Goal: Task Accomplishment & Management: Manage account settings

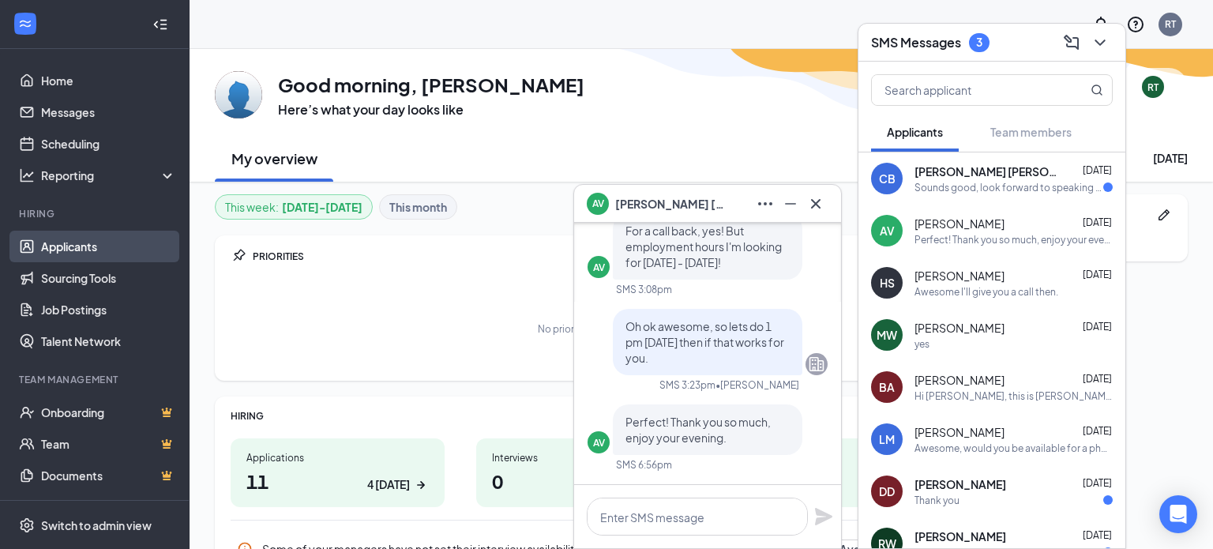
click at [77, 242] on link "Applicants" at bounding box center [108, 247] width 135 height 32
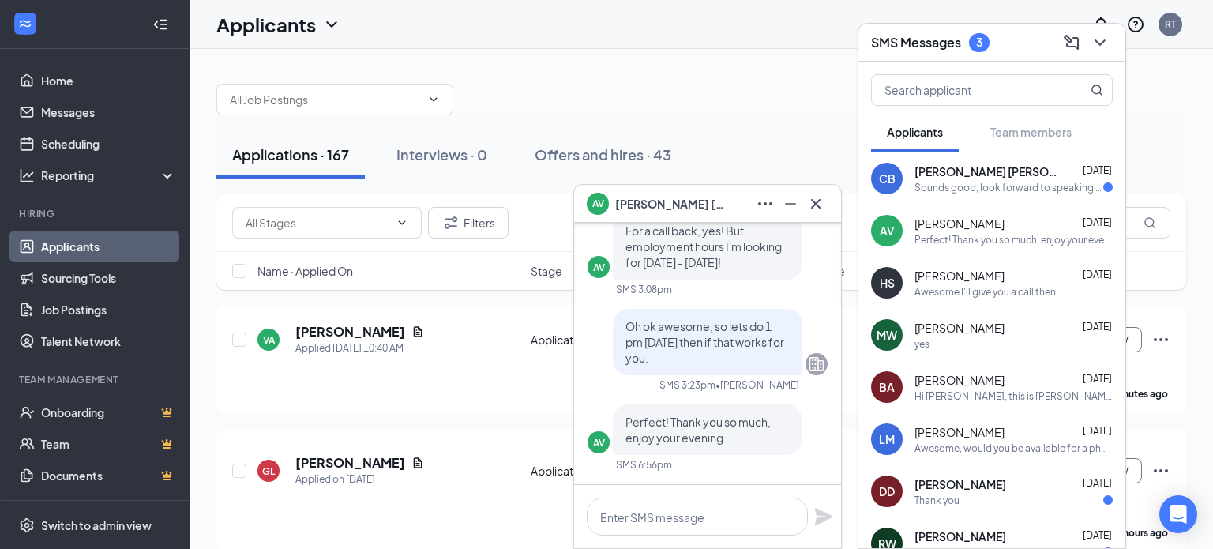
click at [1103, 30] on div at bounding box center [1098, 42] width 28 height 25
click at [1102, 42] on icon "ChevronDown" at bounding box center [1100, 42] width 10 height 6
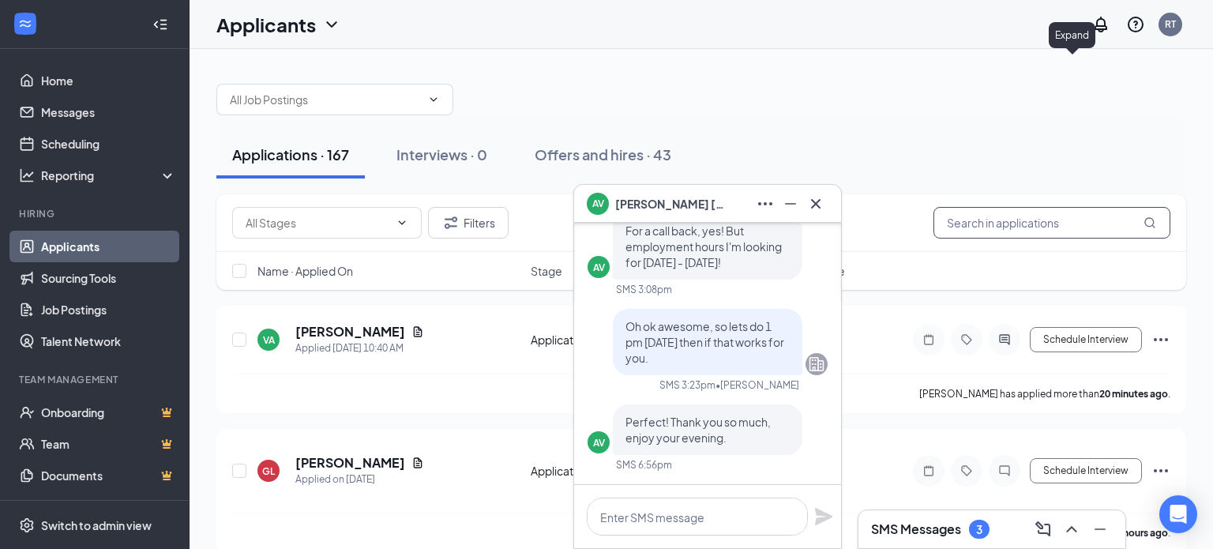
click at [1017, 227] on input "text" at bounding box center [1052, 223] width 237 height 32
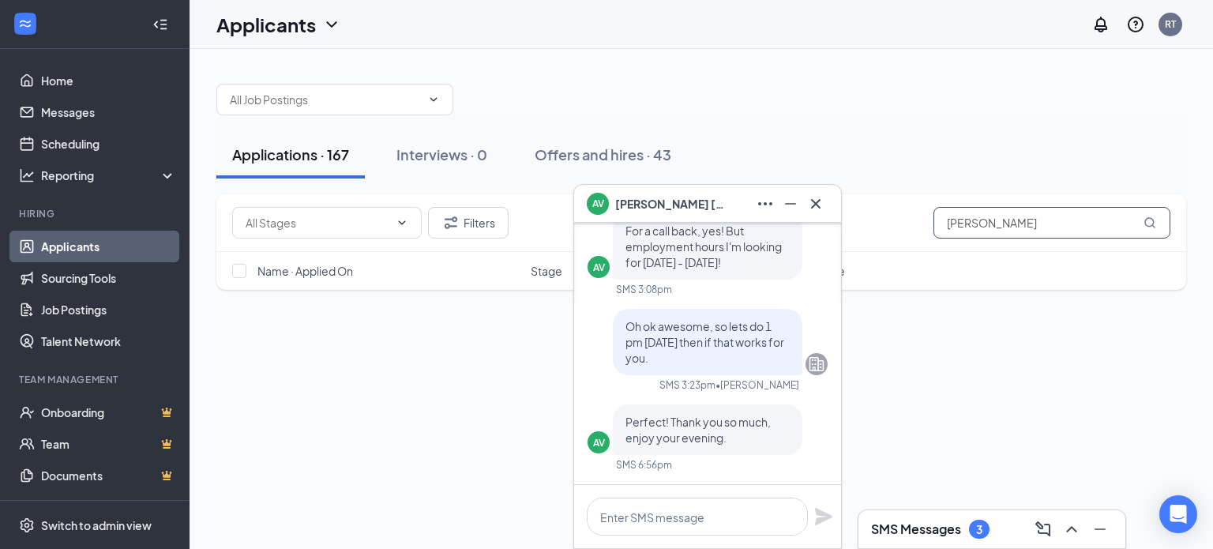
type input "[PERSON_NAME]"
click at [815, 203] on icon "Cross" at bounding box center [815, 202] width 9 height 9
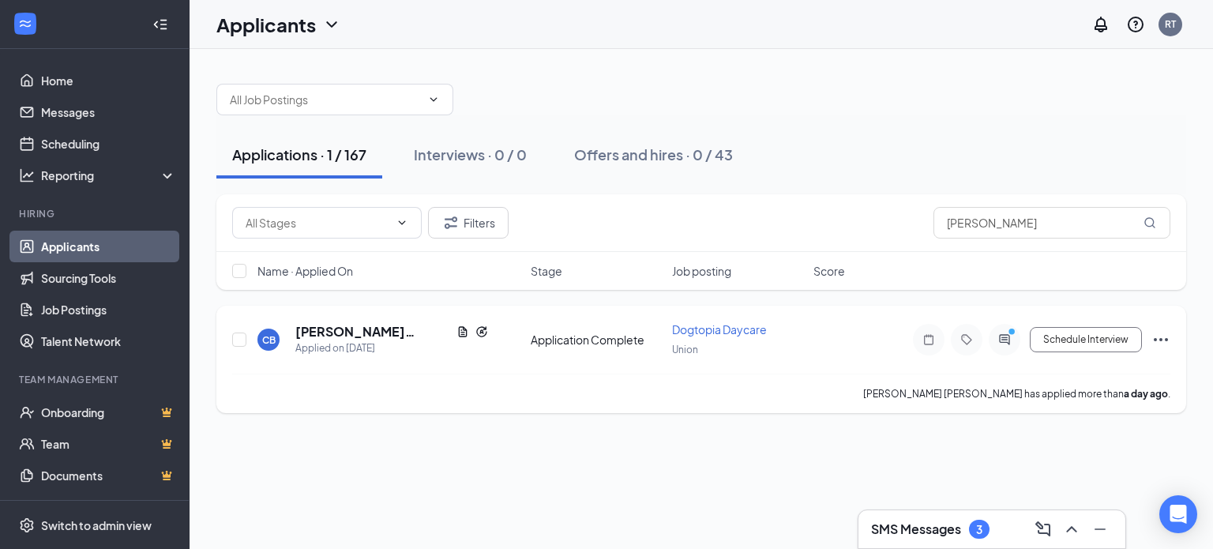
click at [342, 333] on h5 "[PERSON_NAME] [PERSON_NAME]" at bounding box center [372, 331] width 155 height 17
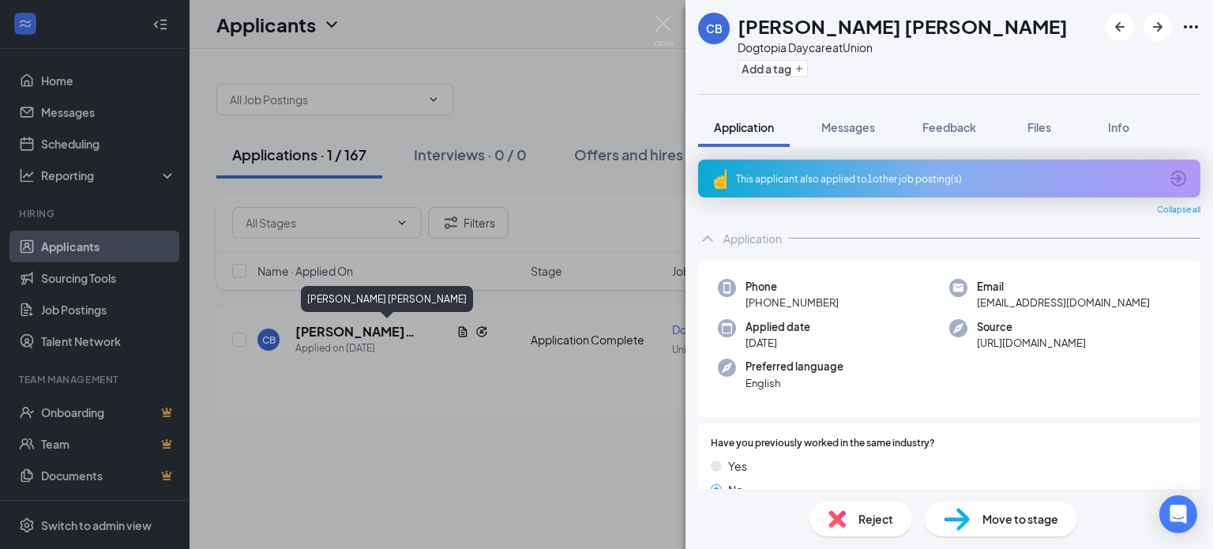
click at [727, 235] on div "Application" at bounding box center [753, 239] width 58 height 16
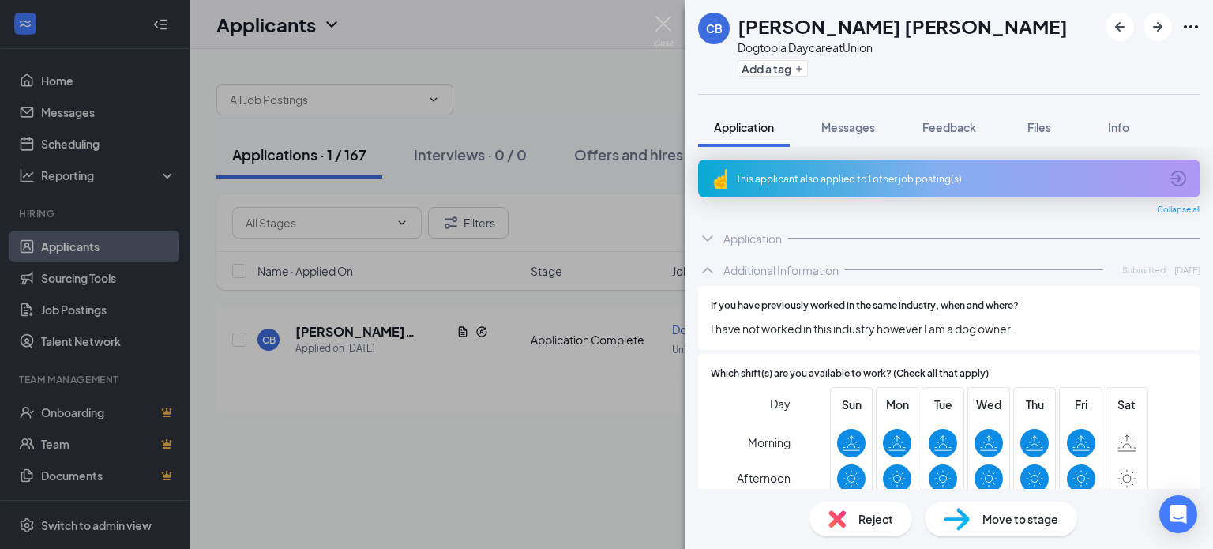
click at [732, 253] on div "Application" at bounding box center [949, 239] width 502 height 32
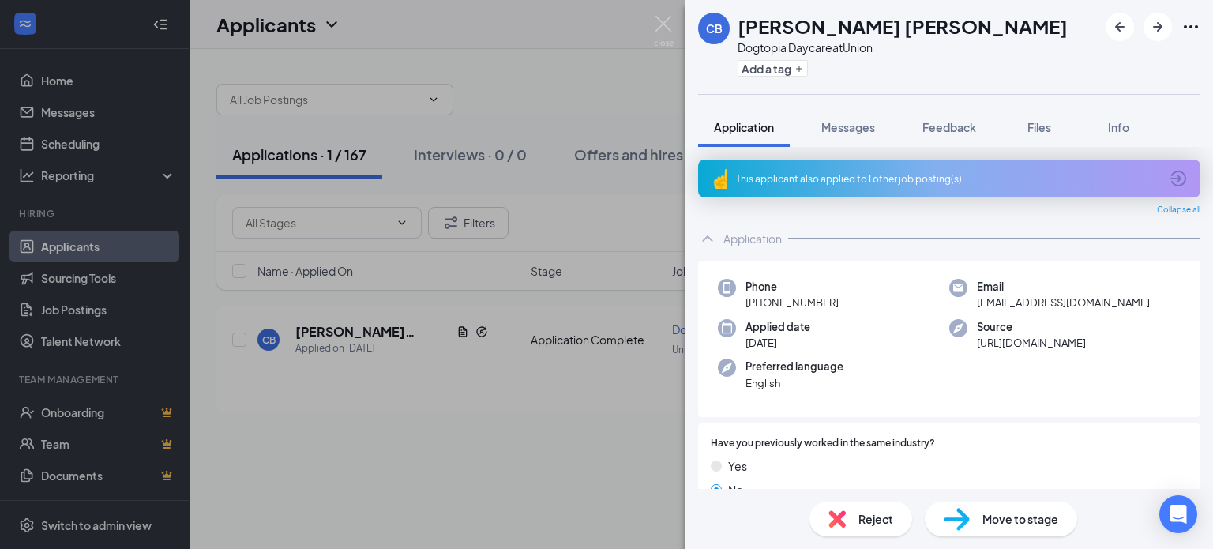
click at [620, 73] on div "[PERSON_NAME] Dogtopia Daycare at Union Add a tag Application Messages Feedback…" at bounding box center [606, 274] width 1213 height 549
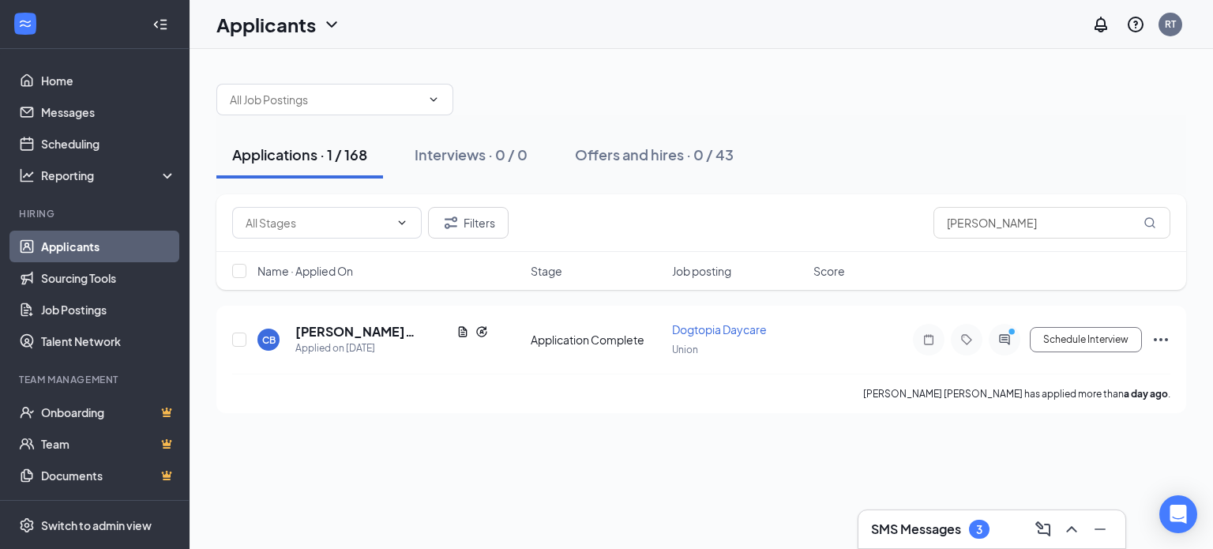
click at [734, 56] on div "Applications · 1 / 168 Interviews · 0 / 0 Offers and hires · 0 / 43 Filters [PE…" at bounding box center [702, 240] width 1024 height 383
